Goal: Transaction & Acquisition: Download file/media

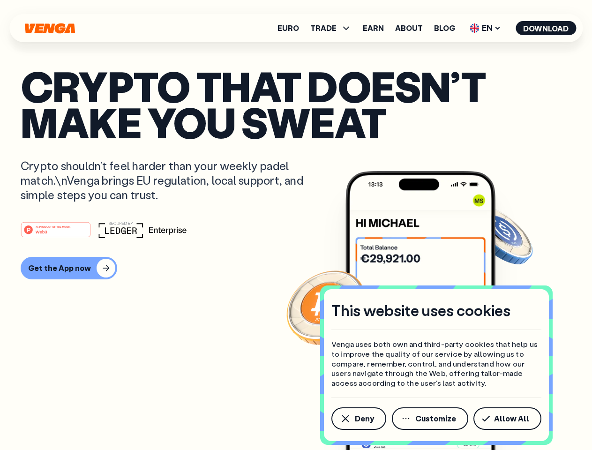
click at [296, 225] on div "#1 PRODUCT OF THE MONTH Web3" at bounding box center [296, 229] width 550 height 17
click at [358, 418] on span "Deny" at bounding box center [364, 417] width 19 height 7
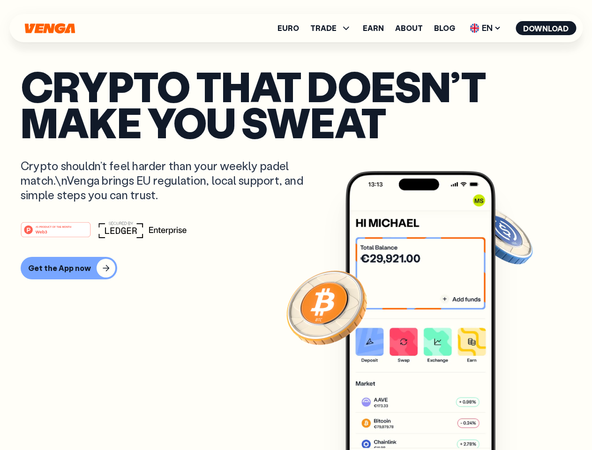
click at [430, 418] on img at bounding box center [420, 328] width 150 height 314
click at [509, 418] on article "Crypto that doesn’t make you sweat Crypto shouldn’t feel harder than your weekl…" at bounding box center [296, 243] width 550 height 351
click at [333, 28] on span "TRADE" at bounding box center [323, 27] width 26 height 7
click at [485, 28] on span "EN" at bounding box center [485, 28] width 38 height 15
click at [546, 28] on button "Download" at bounding box center [545, 28] width 60 height 14
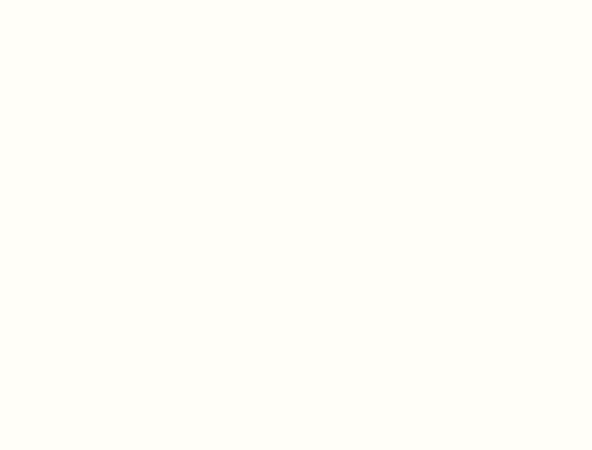
click at [67, 0] on html "This website uses cookies Venga uses both own and third-party cookies that help…" at bounding box center [296, 0] width 592 height 0
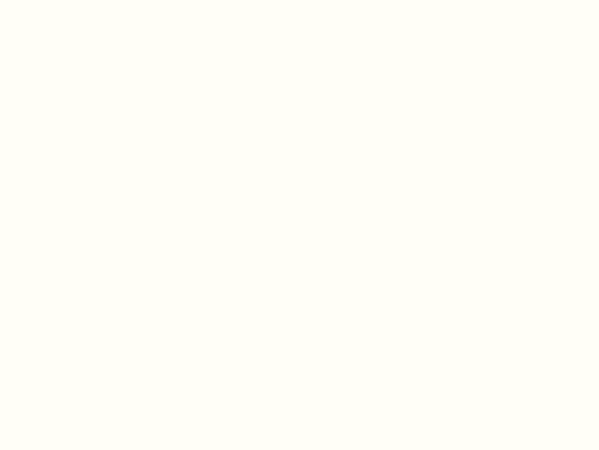
click at [57, 0] on html "This website uses cookies Venga uses both own and third-party cookies that help…" at bounding box center [299, 0] width 599 height 0
